Goal: Navigation & Orientation: Understand site structure

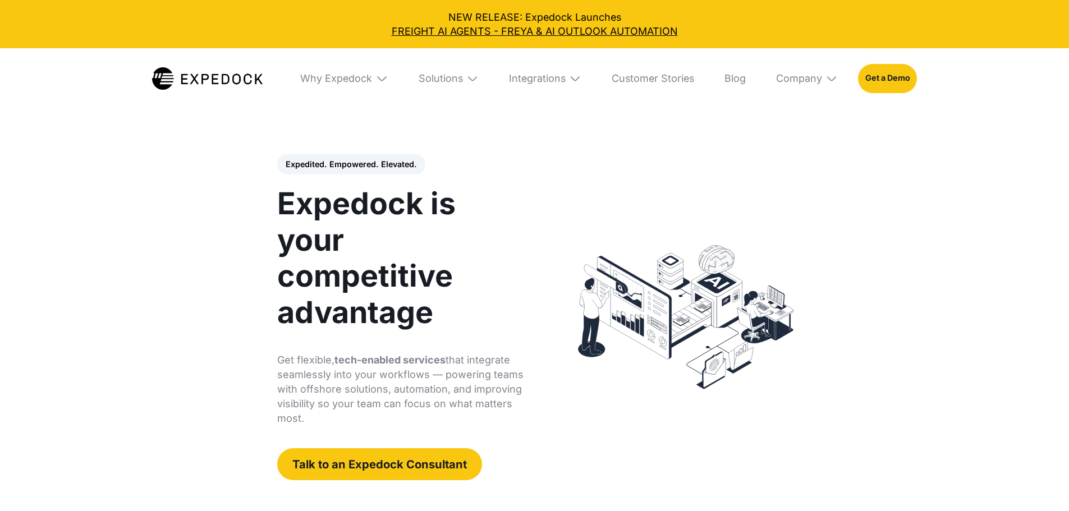
select select
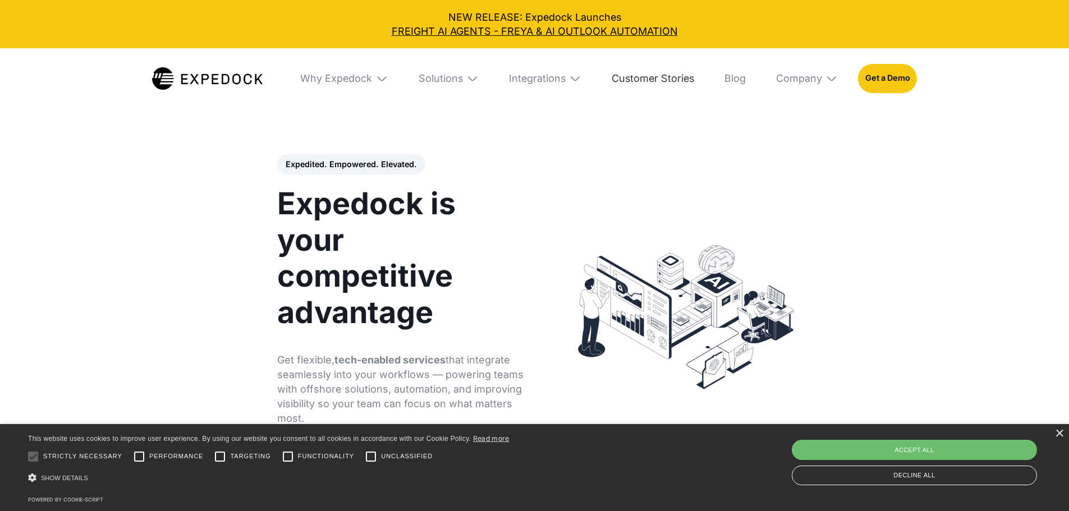
click at [639, 79] on link "Customer Stories" at bounding box center [653, 78] width 103 height 61
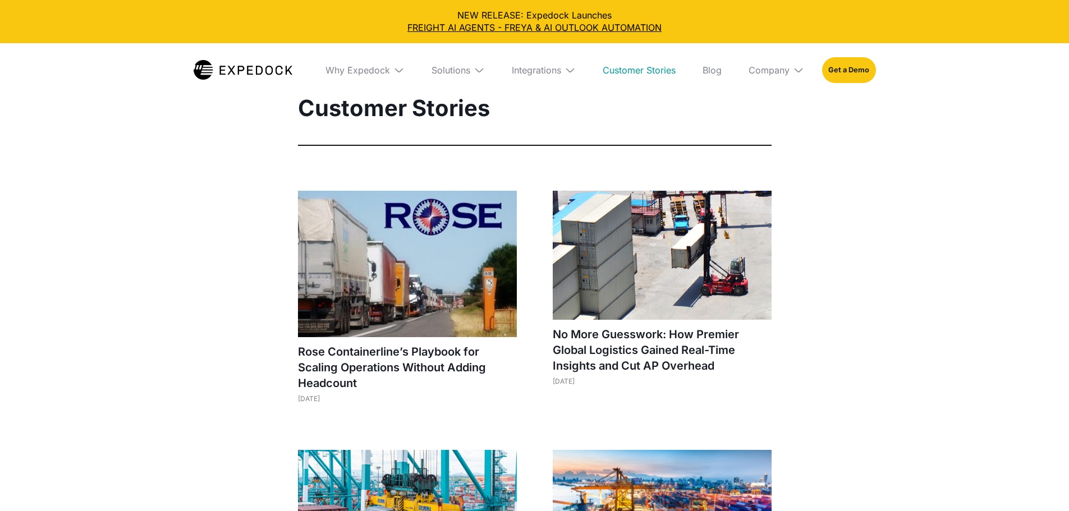
select select
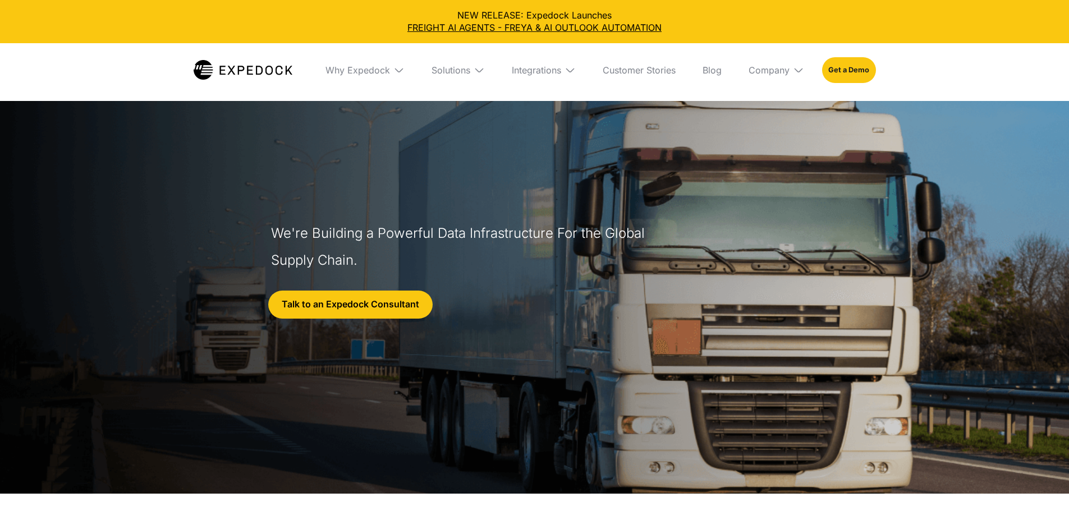
select select
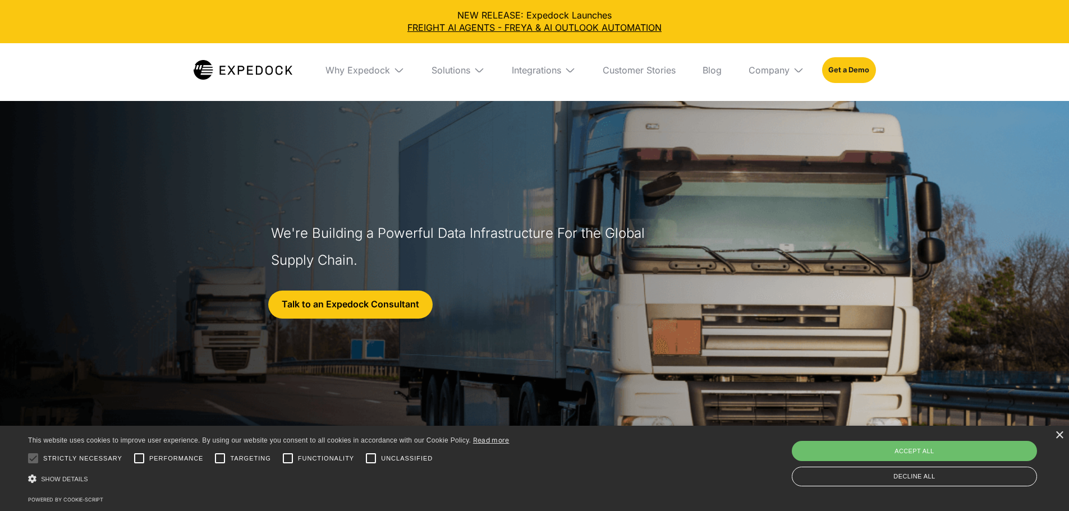
click at [810, 62] on div "Company" at bounding box center [777, 70] width 74 height 54
click at [794, 116] on link "About Us" at bounding box center [777, 111] width 74 height 29
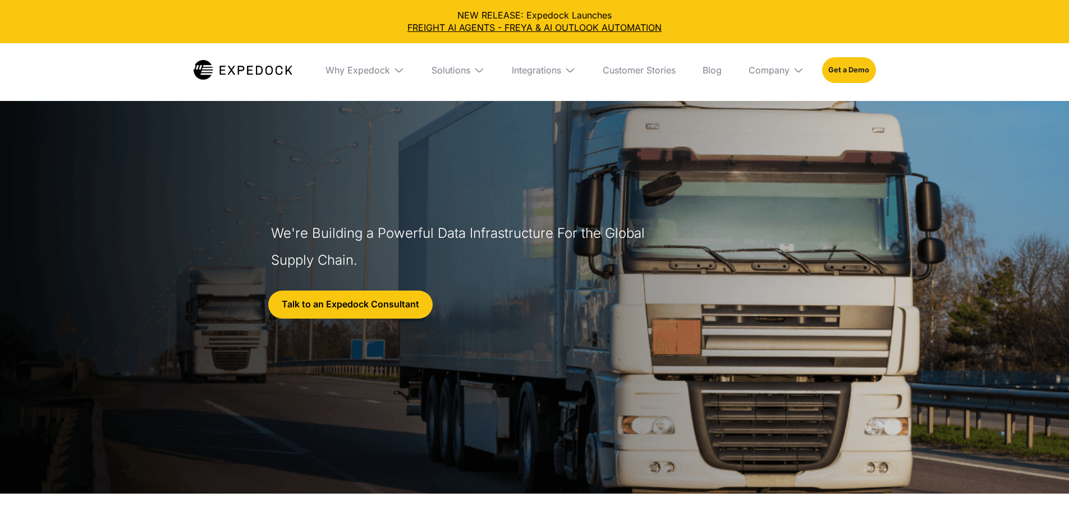
select select
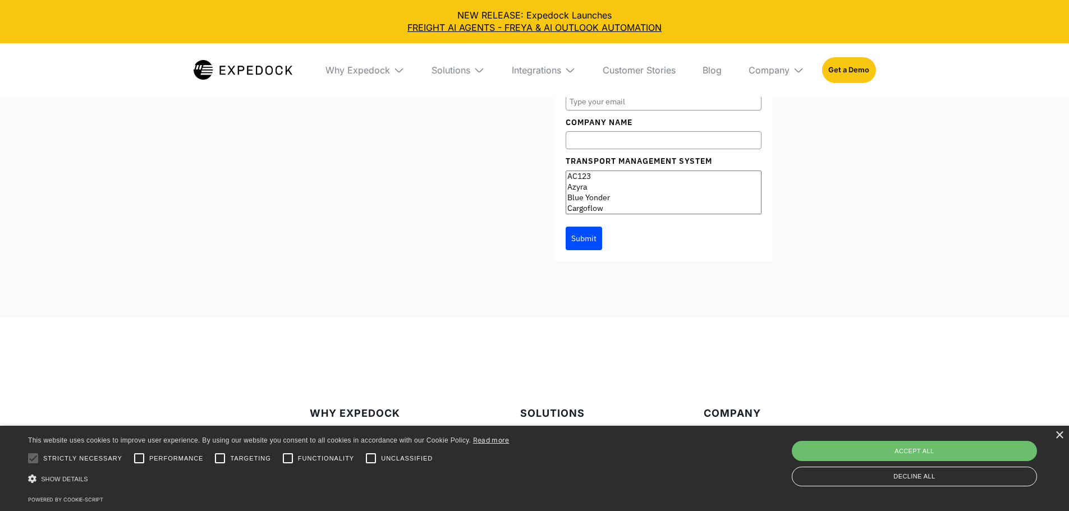
scroll to position [4715, 0]
